Goal: Book appointment/travel/reservation

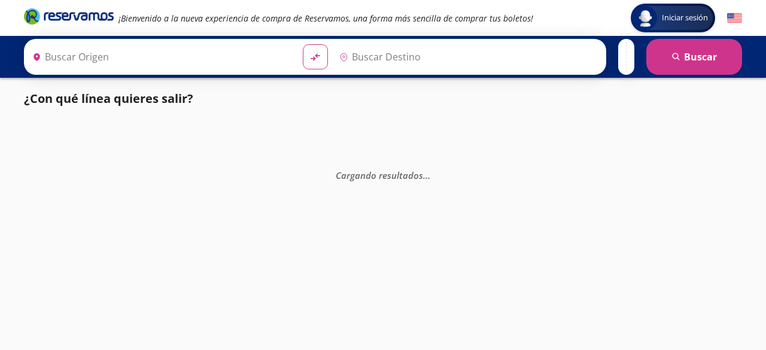
type input "[GEOGRAPHIC_DATA], [GEOGRAPHIC_DATA]"
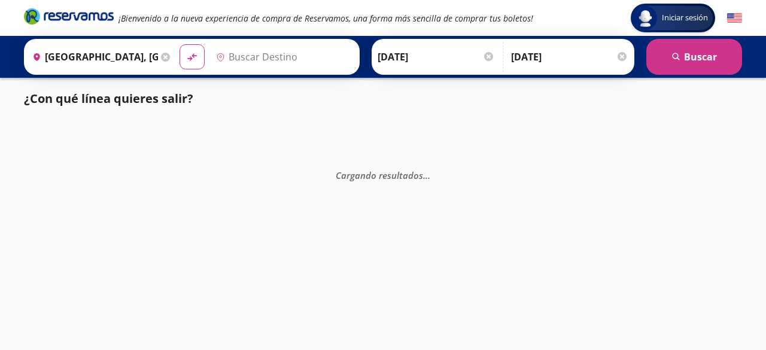
type input "Tlalnepantla , [GEOGRAPHIC_DATA]"
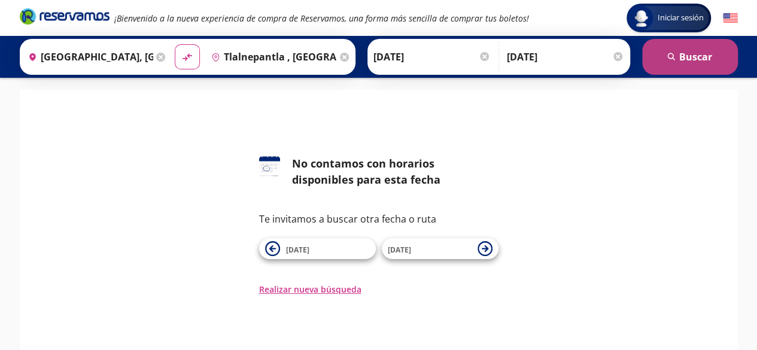
click at [695, 63] on button "search [GEOGRAPHIC_DATA]" at bounding box center [690, 57] width 96 height 36
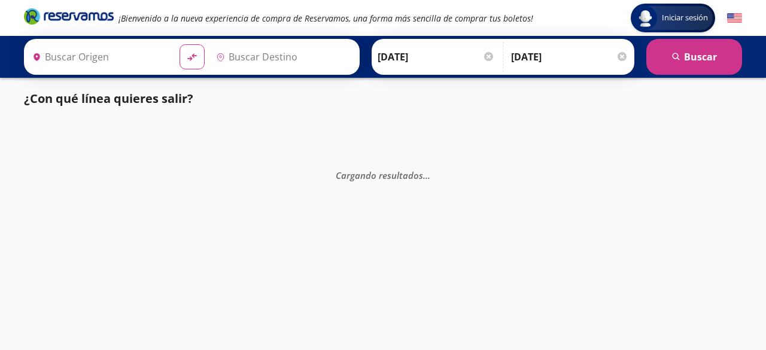
type input "[GEOGRAPHIC_DATA], [GEOGRAPHIC_DATA]"
type input "Tlalnepantla , [GEOGRAPHIC_DATA]"
type input "[GEOGRAPHIC_DATA], [GEOGRAPHIC_DATA]"
